Goal: Task Accomplishment & Management: Use online tool/utility

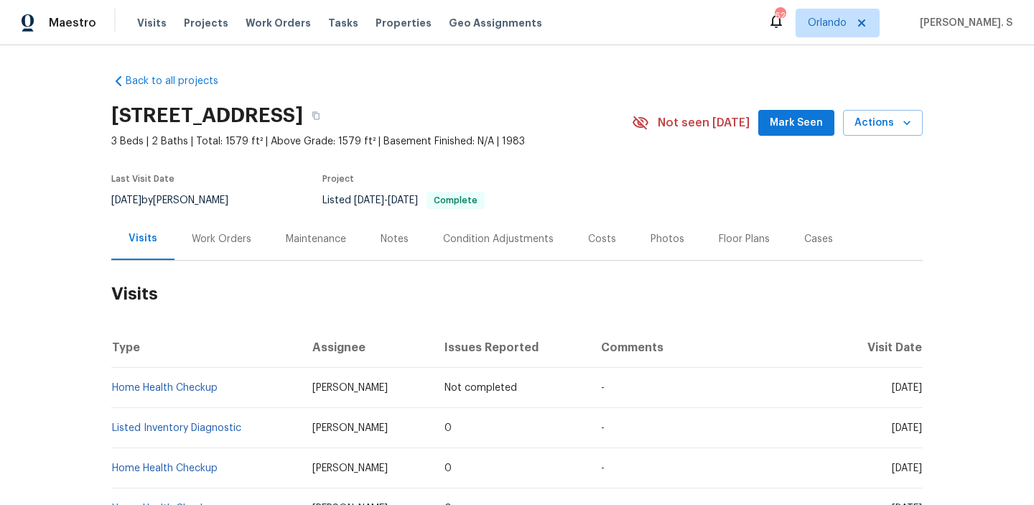
click at [297, 211] on div "Last Visit Date [DATE] by [PERSON_NAME] Project Listed [DATE] - [DATE] Complete" at bounding box center [354, 192] width 487 height 52
click at [256, 224] on div "Work Orders" at bounding box center [221, 239] width 94 height 42
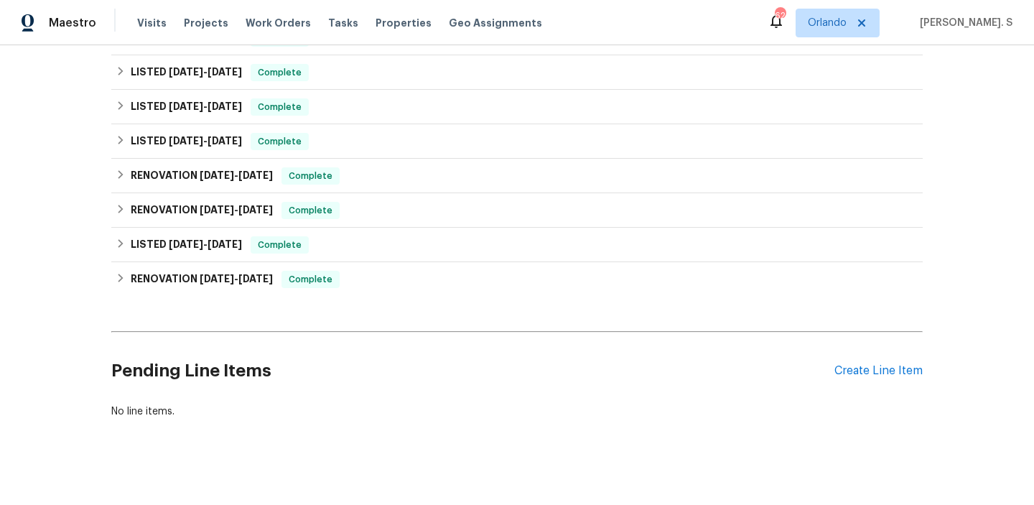
scroll to position [251, 0]
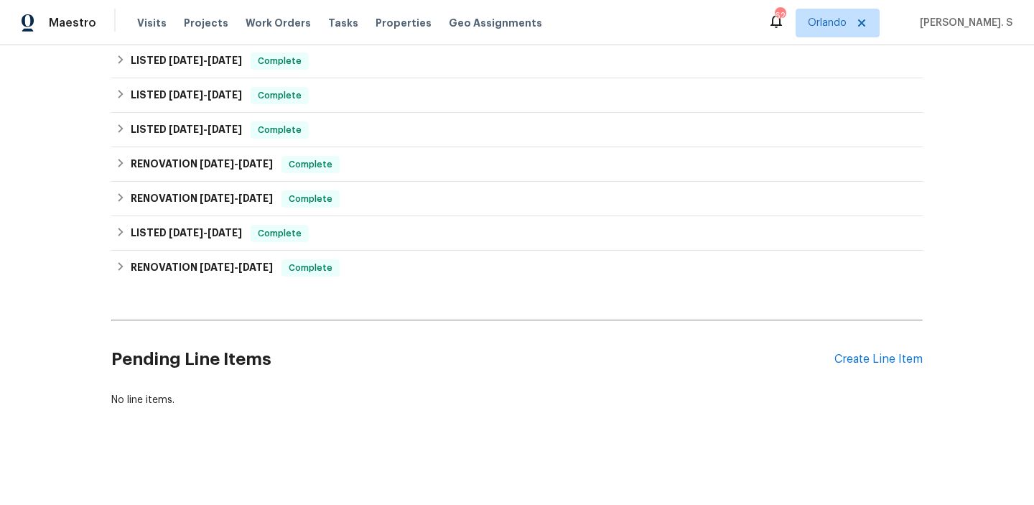
click at [847, 347] on div "Pending Line Items Create Line Item" at bounding box center [516, 359] width 811 height 67
click at [849, 361] on div "Create Line Item" at bounding box center [878, 360] width 88 height 14
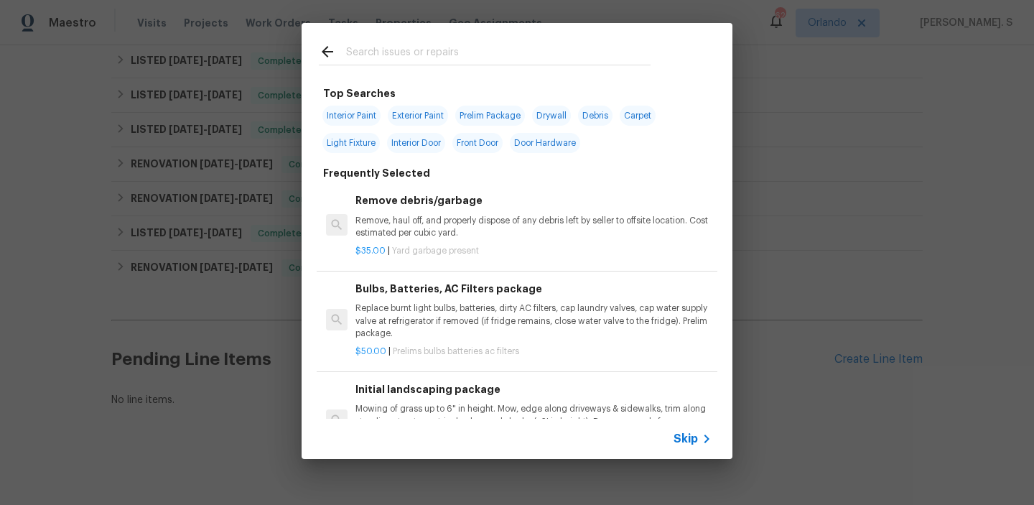
click at [397, 236] on p "Remove, haul off, and properly dispose of any debris left by seller to offsite …" at bounding box center [533, 227] width 356 height 24
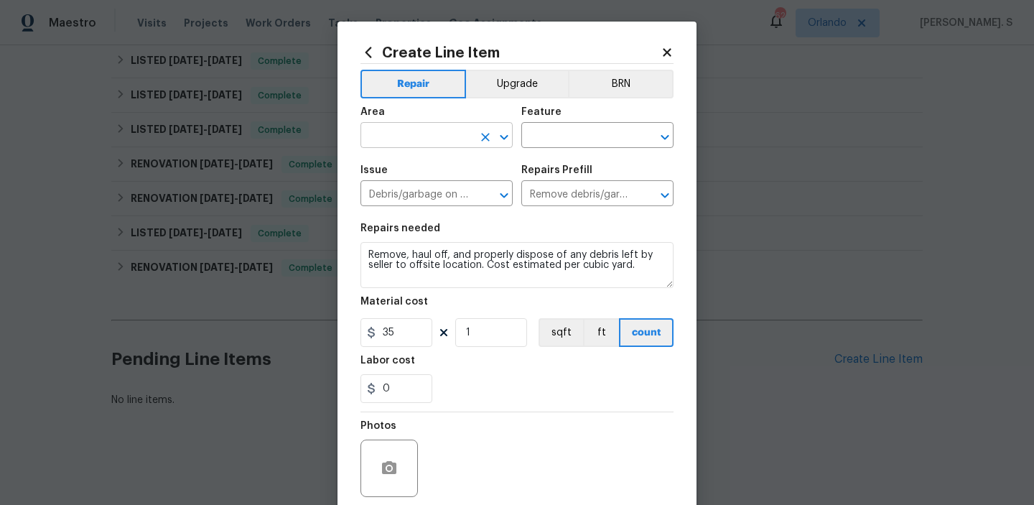
click at [496, 138] on icon "Open" at bounding box center [503, 137] width 17 height 17
click at [417, 157] on li "Kitchen" at bounding box center [436, 169] width 152 height 24
click at [661, 139] on icon "Open" at bounding box center [664, 137] width 17 height 17
type input "Kitchen"
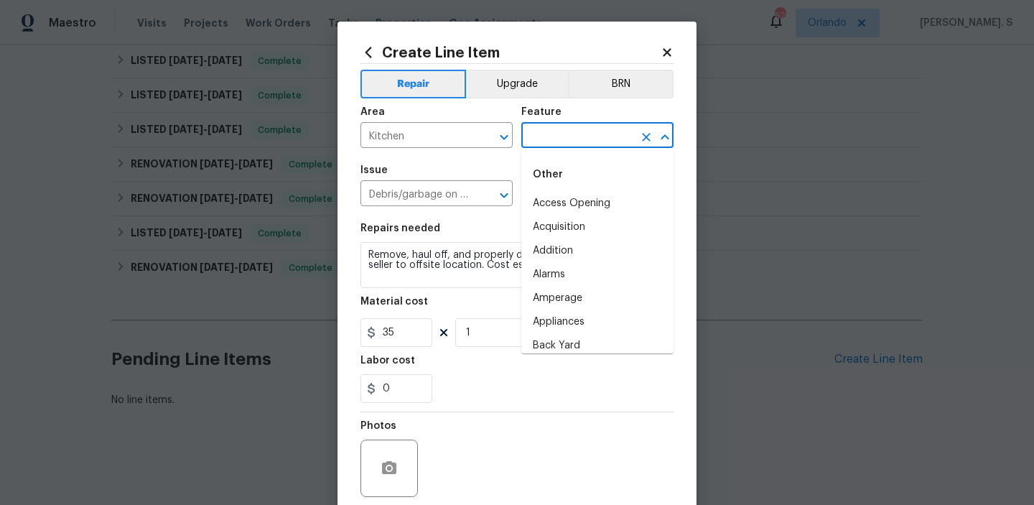
type input "c"
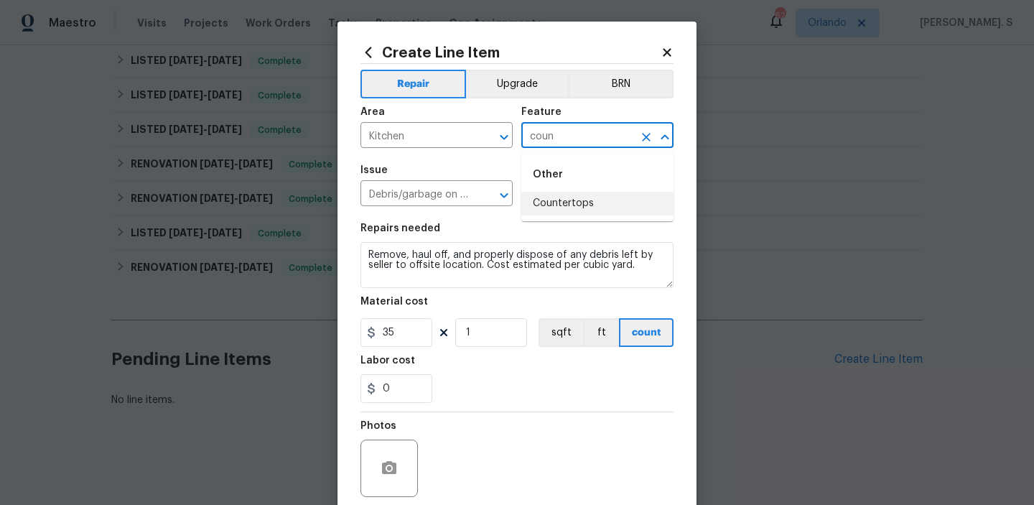
click at [594, 207] on li "Countertops" at bounding box center [597, 204] width 152 height 24
click at [503, 195] on icon "Open" at bounding box center [504, 194] width 8 height 5
type input "Countertops"
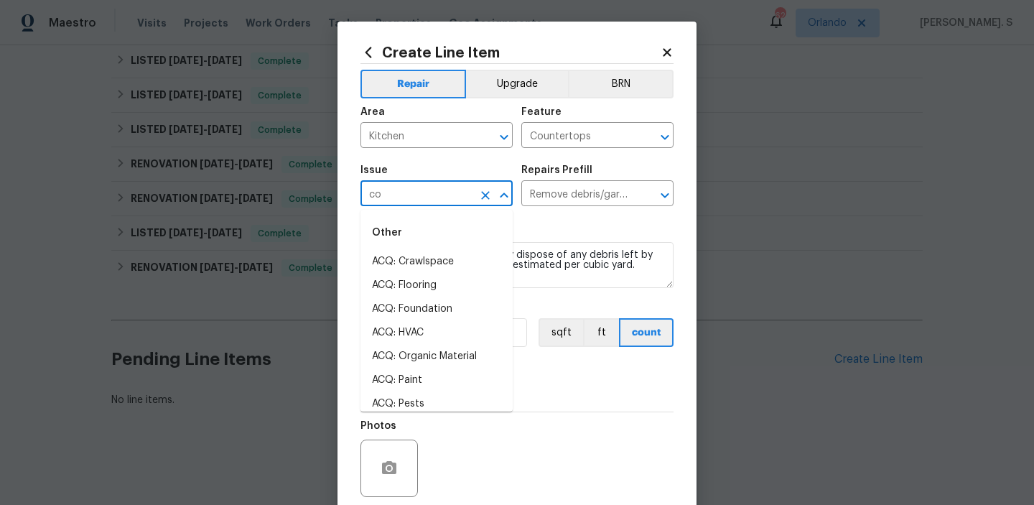
scroll to position [0, 0]
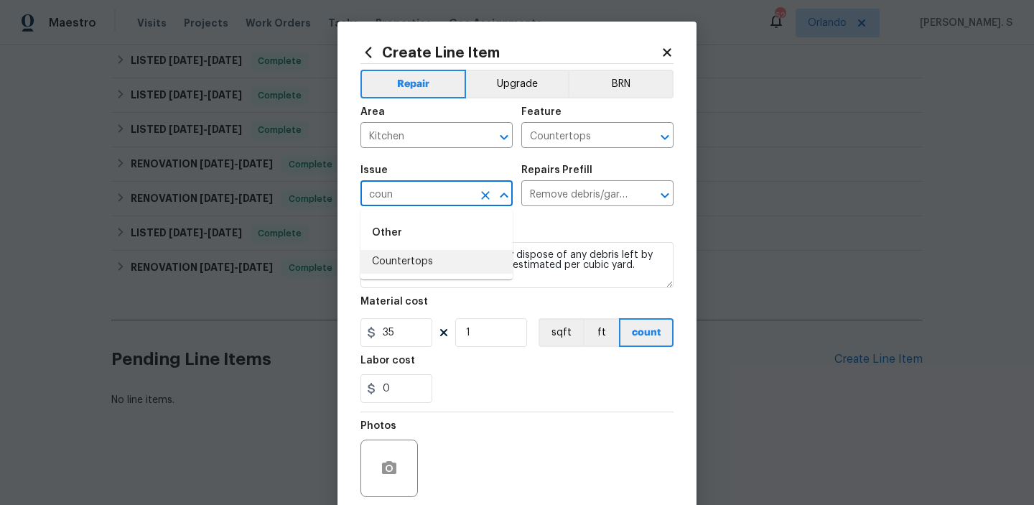
click at [424, 261] on li "Countertops" at bounding box center [436, 262] width 152 height 24
type input "Countertops"
click at [679, 197] on div "Create Line Item Repair Upgrade BRN Area Kitchen ​ Feature Countertops ​ Issue …" at bounding box center [516, 309] width 359 height 575
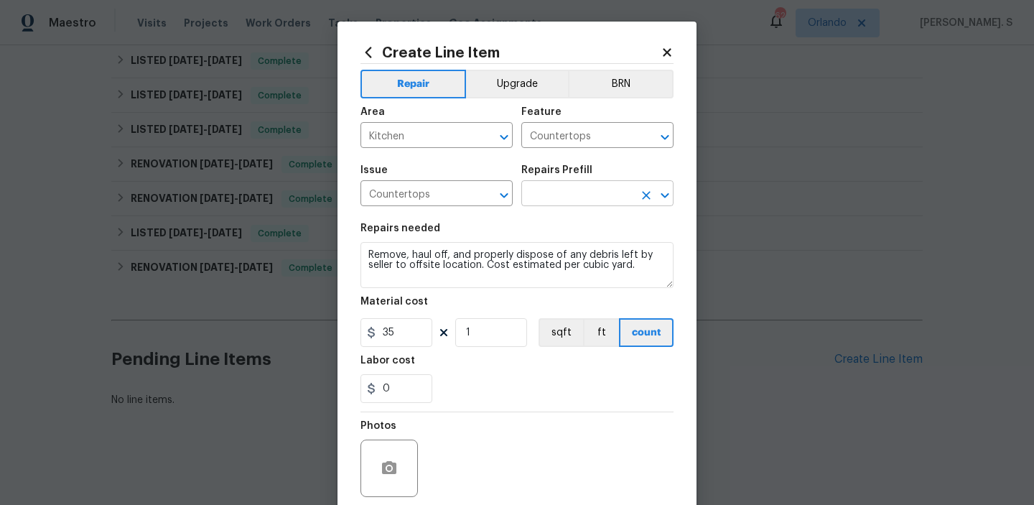
click at [666, 197] on icon "Open" at bounding box center [664, 195] width 17 height 17
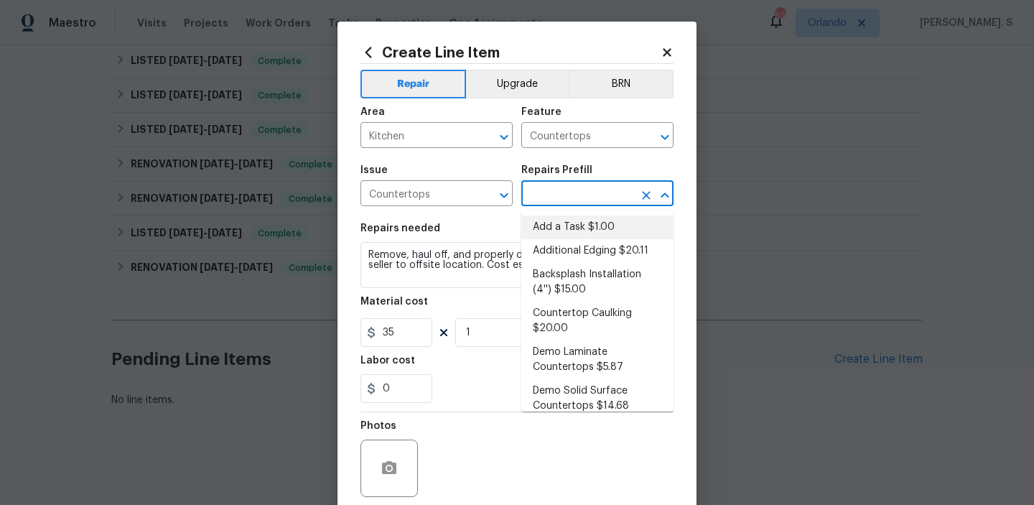
click at [572, 226] on li "Add a Task $1.00" at bounding box center [597, 227] width 152 height 24
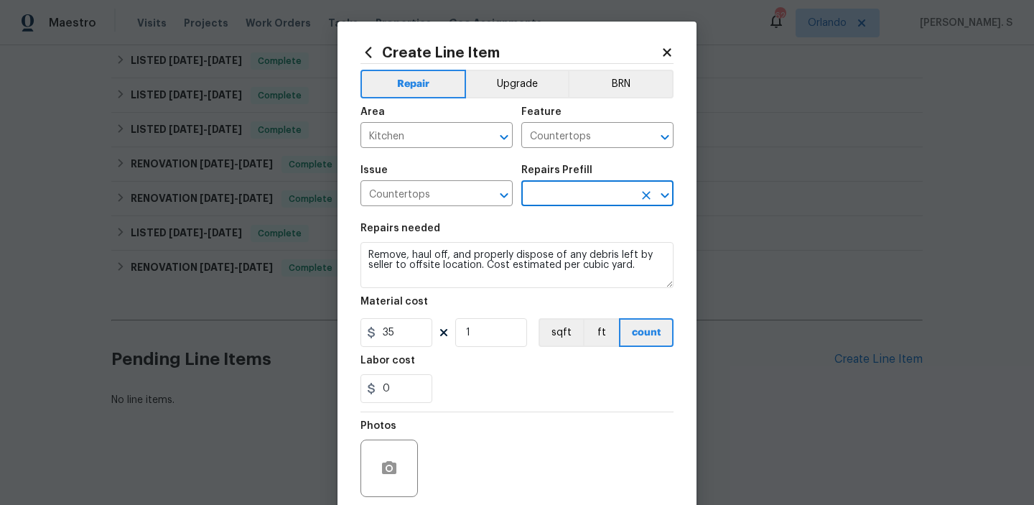
type input "Add a Task $1.00"
type textarea "HPM to detail"
type input "1"
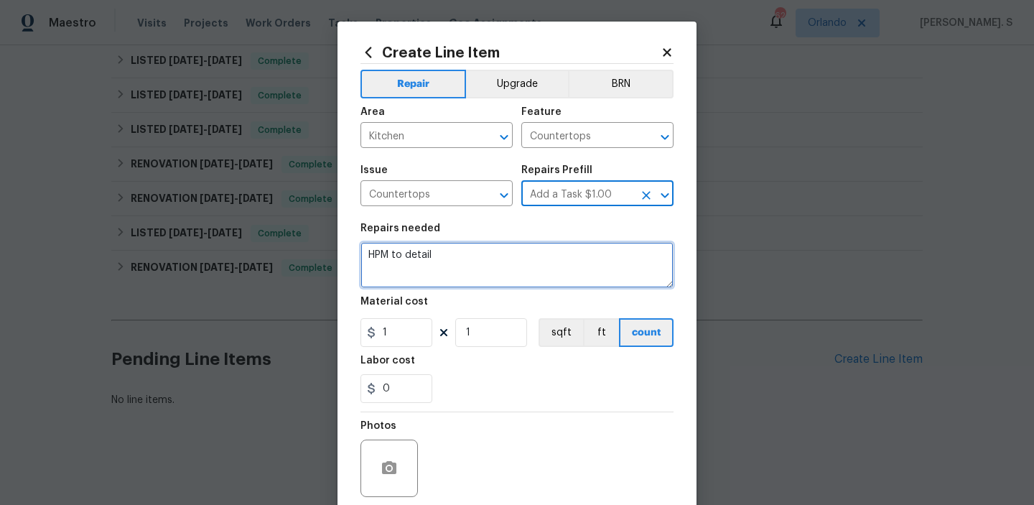
click at [435, 264] on textarea "HPM to detail" at bounding box center [516, 265] width 313 height 46
paste textarea "Repair the cracked kitchen countertop."
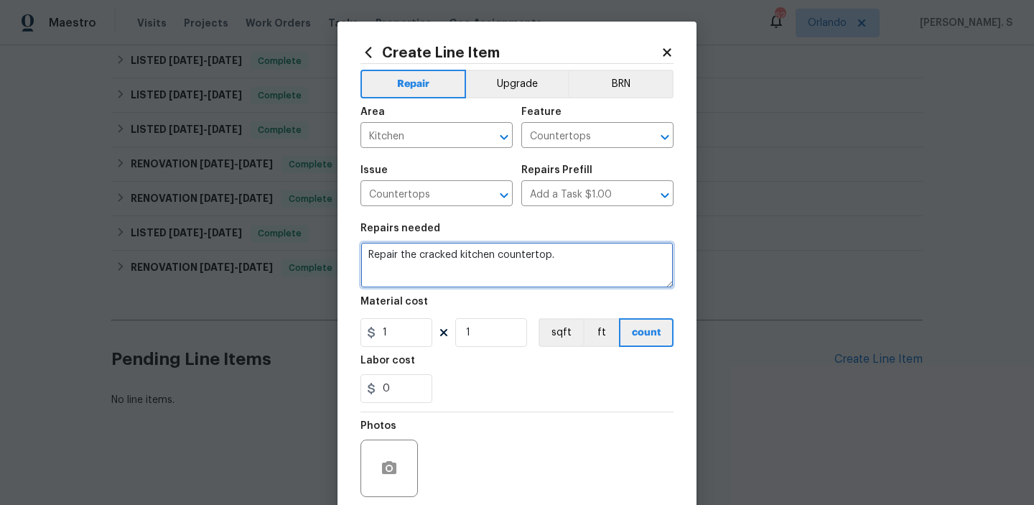
click at [378, 256] on textarea "Repair the cracked kitchen countertop." at bounding box center [516, 265] width 313 height 46
type textarea "Received feedback to repair the cracked kitchen countertop."
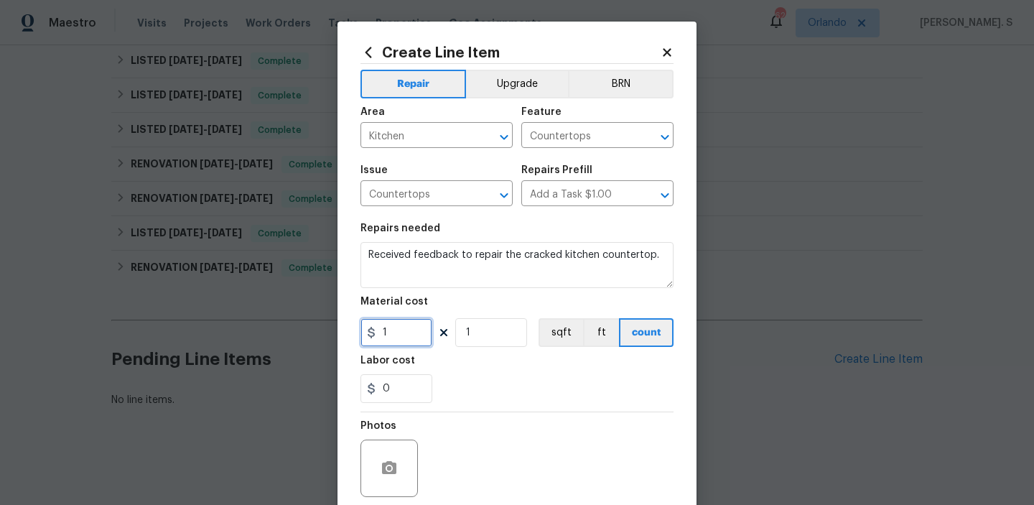
click at [402, 332] on input "1" at bounding box center [396, 332] width 72 height 29
type input "75"
